Goal: Transaction & Acquisition: Purchase product/service

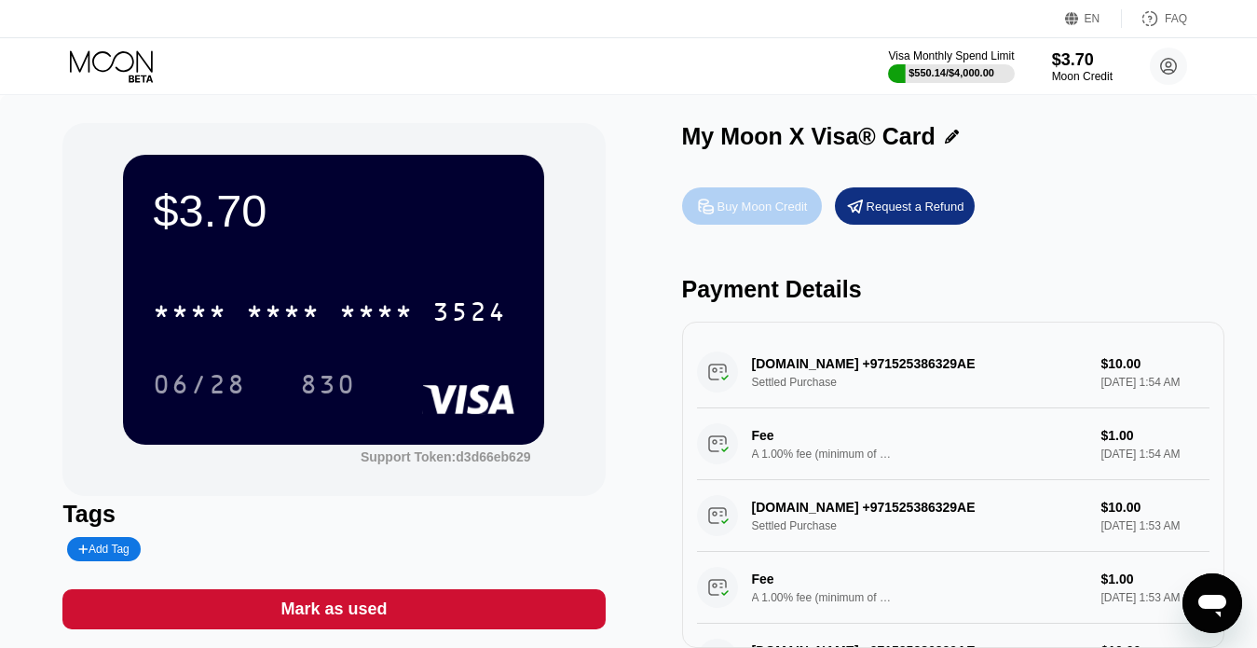
click at [760, 209] on div "Buy Moon Credit" at bounding box center [762, 206] width 90 height 16
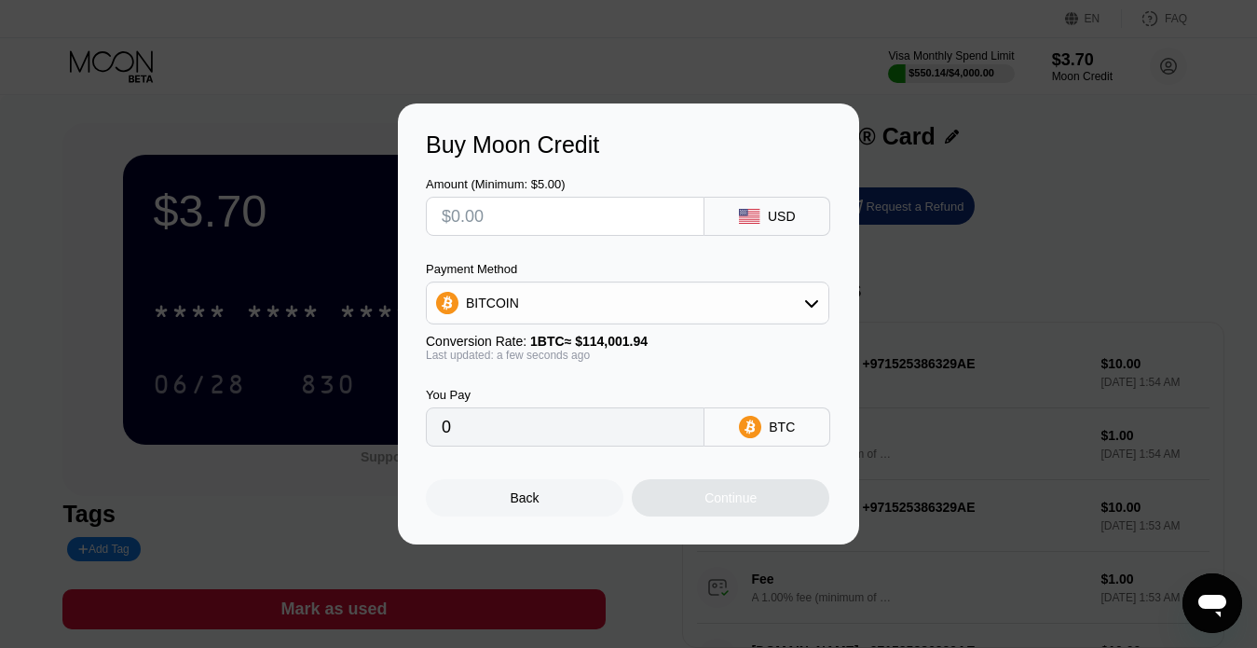
click at [497, 209] on input "text" at bounding box center [565, 216] width 247 height 37
type input "$22"
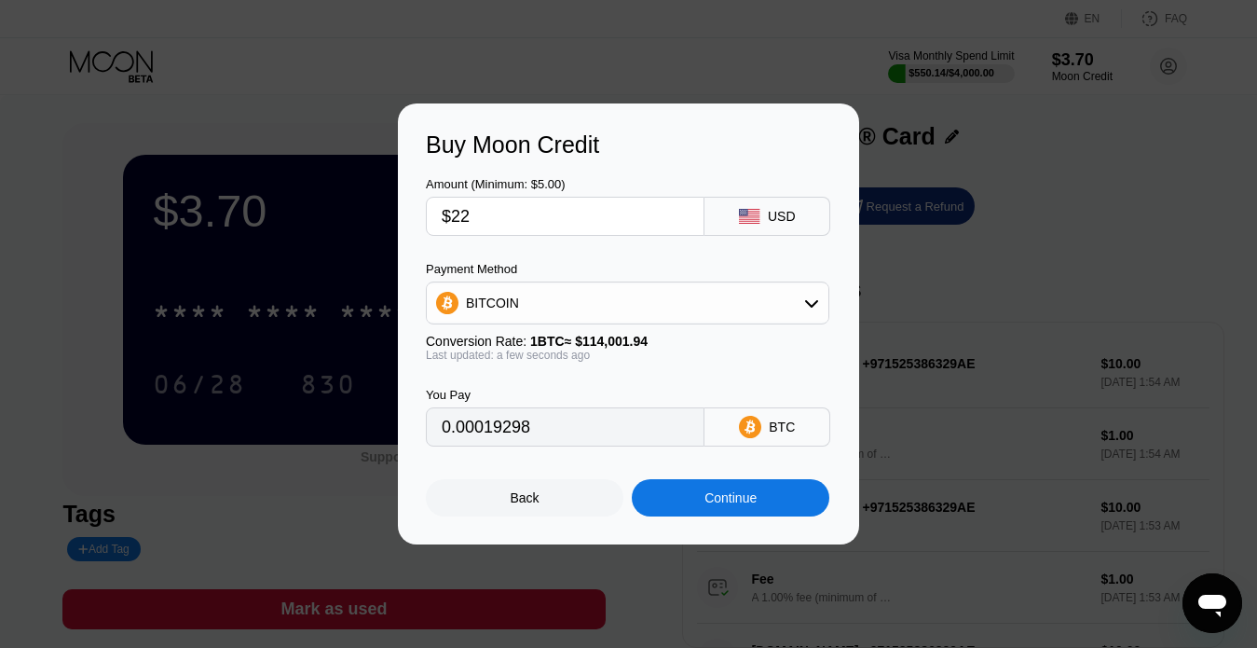
type input "0.00019298"
type input "$22"
click at [524, 298] on div "BITCOIN" at bounding box center [628, 302] width 402 height 37
click at [532, 388] on span "USDT on TRON" at bounding box center [518, 395] width 94 height 15
type input "22.22"
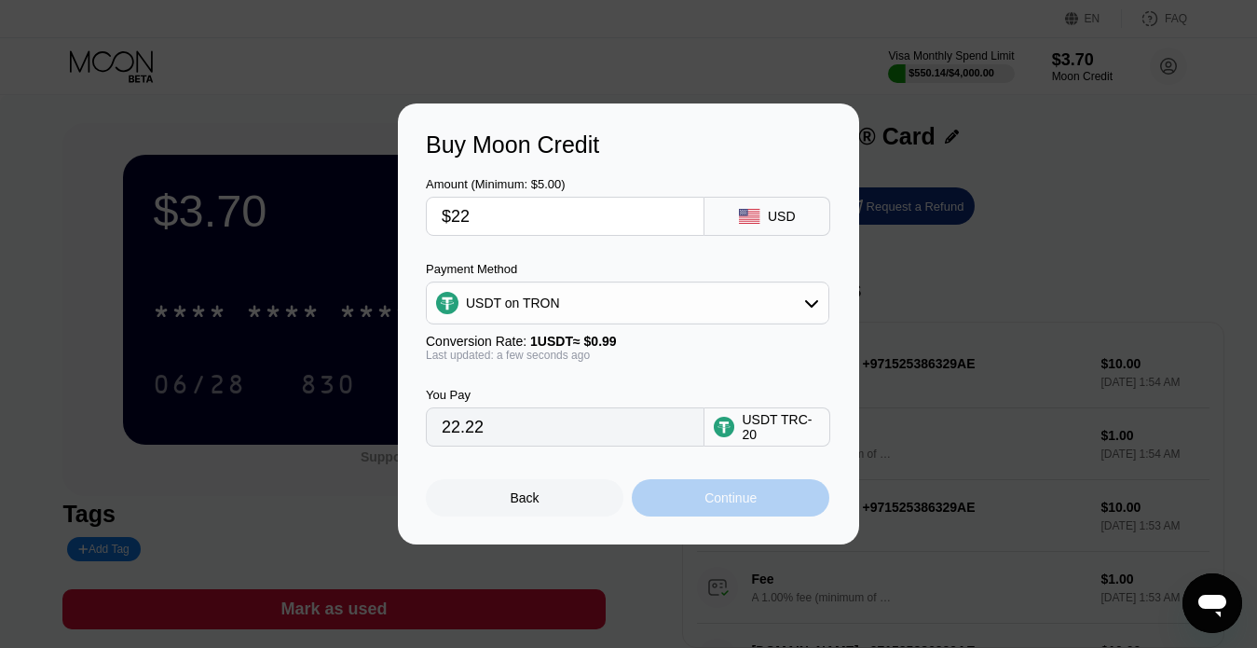
click at [772, 499] on div "Continue" at bounding box center [731, 497] width 198 height 37
